Goal: Task Accomplishment & Management: Use online tool/utility

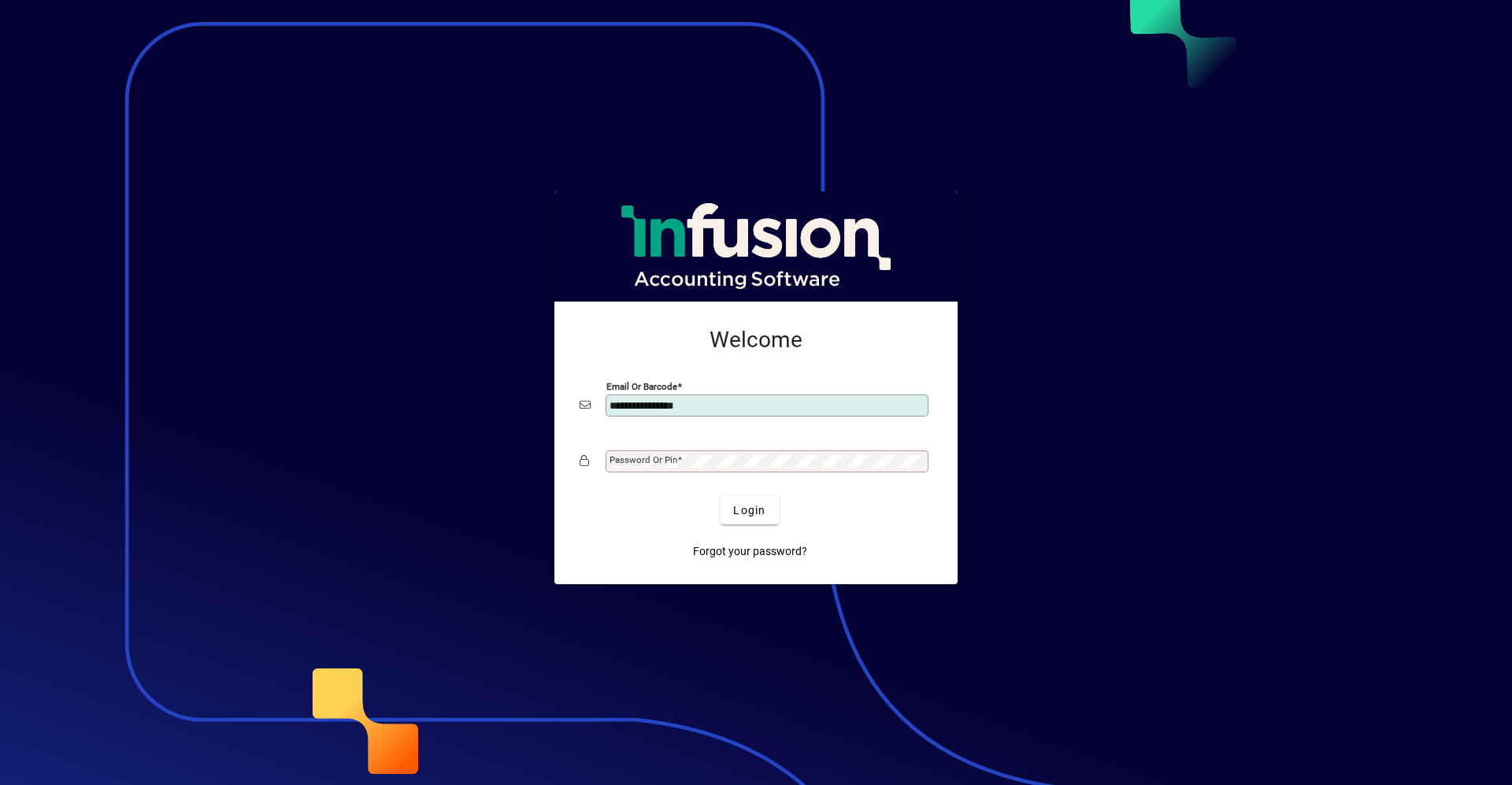
type input "**********"
click at [767, 506] on span "submit" at bounding box center [749, 510] width 58 height 38
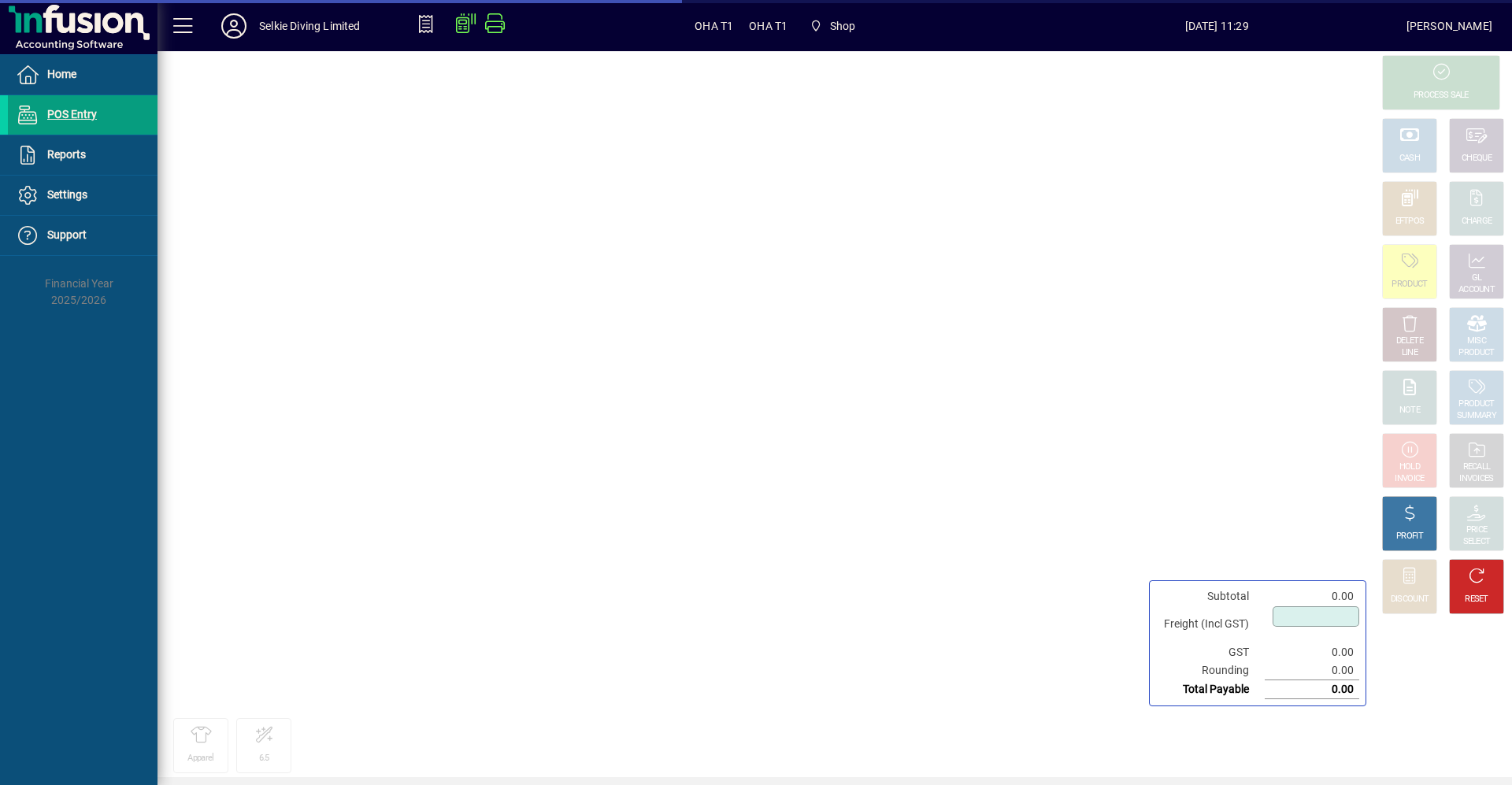
type input "****"
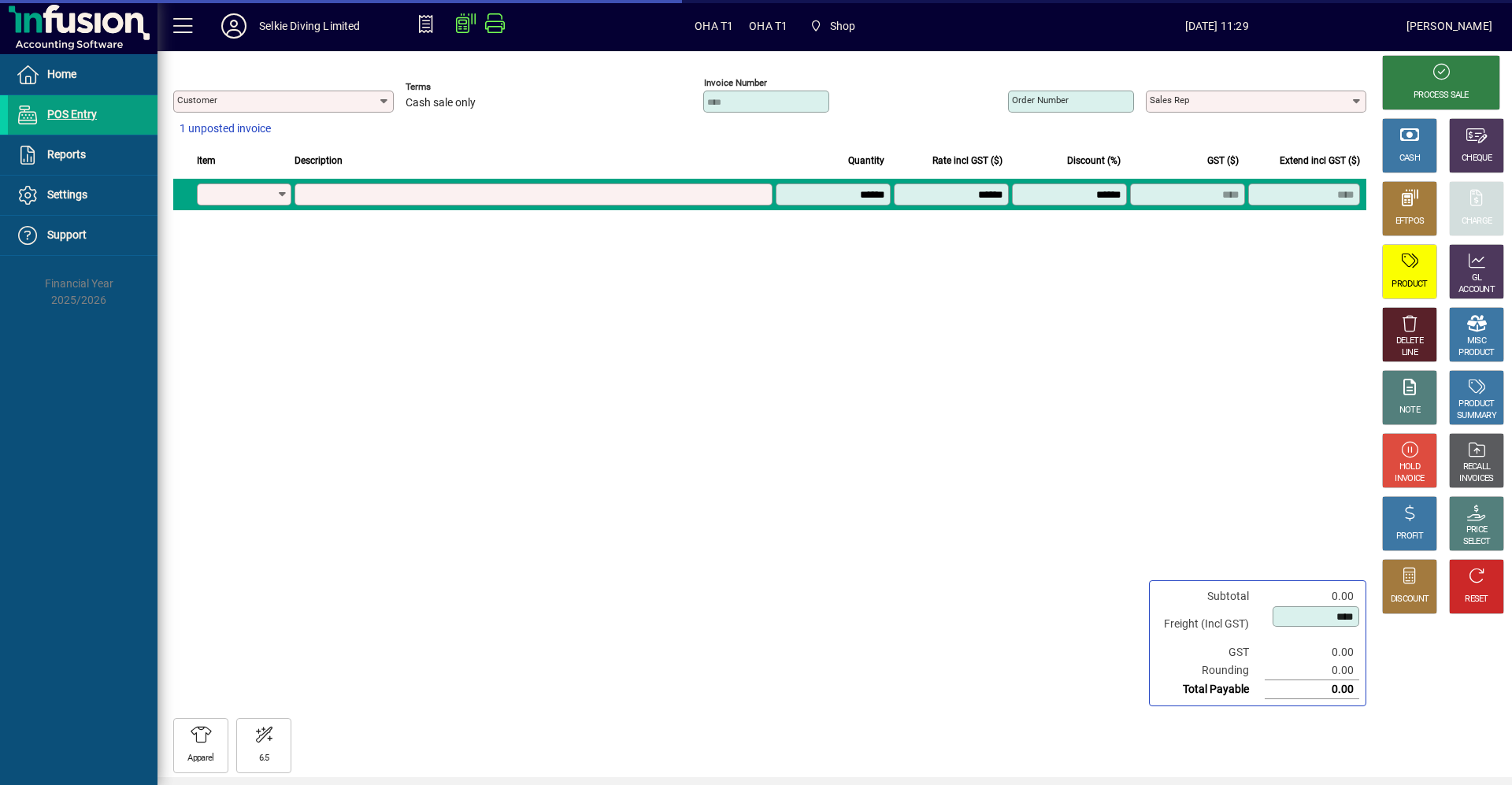
type input "**********"
